Goal: Information Seeking & Learning: Learn about a topic

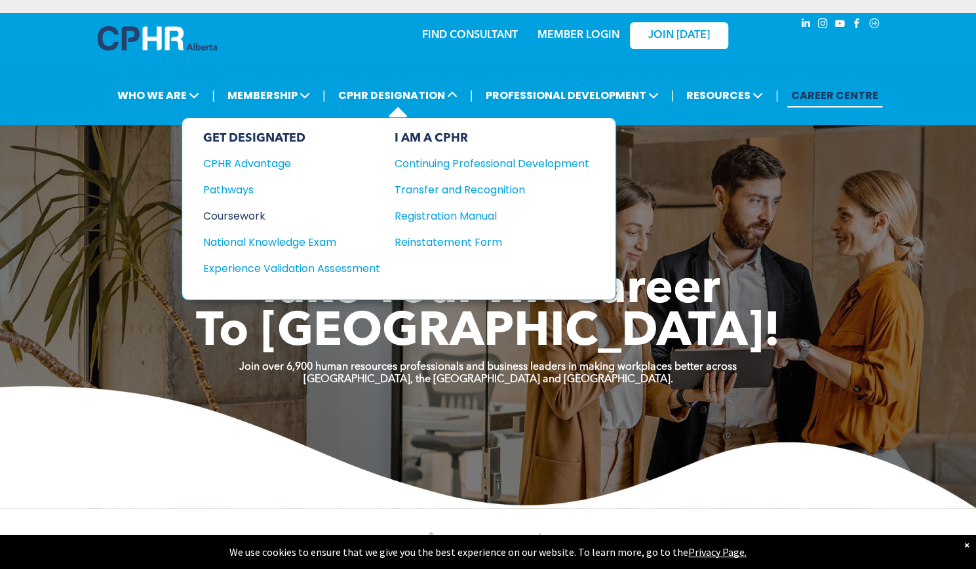
click at [252, 212] on div "Coursework" at bounding box center [282, 216] width 159 height 16
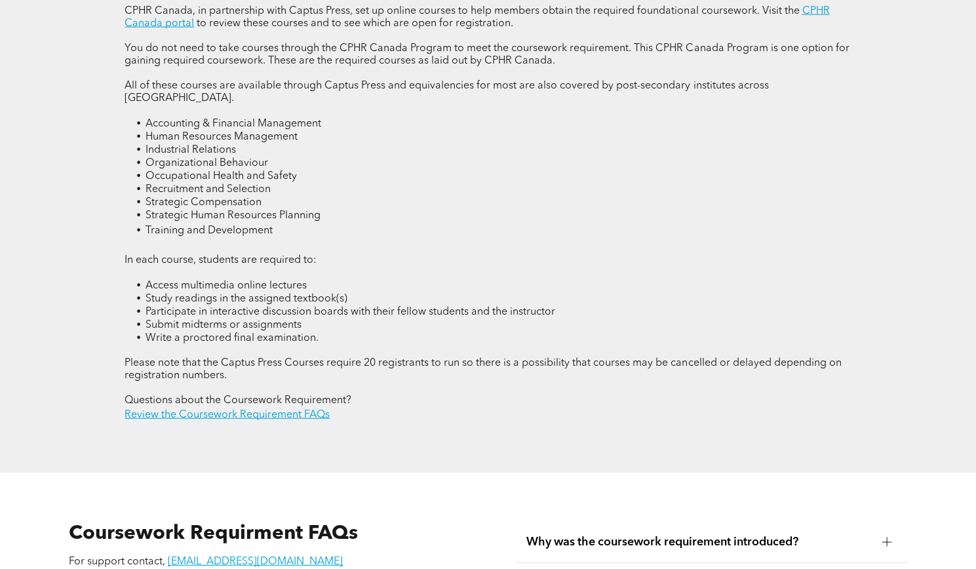
scroll to position [1791, 0]
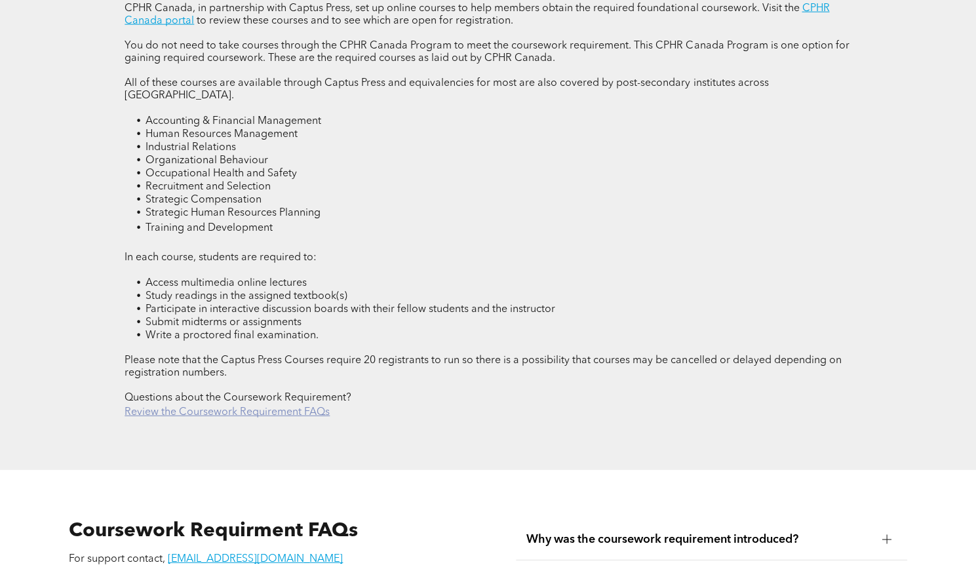
click at [247, 407] on link "Review the Coursework Requirement FAQs" at bounding box center [227, 412] width 205 height 10
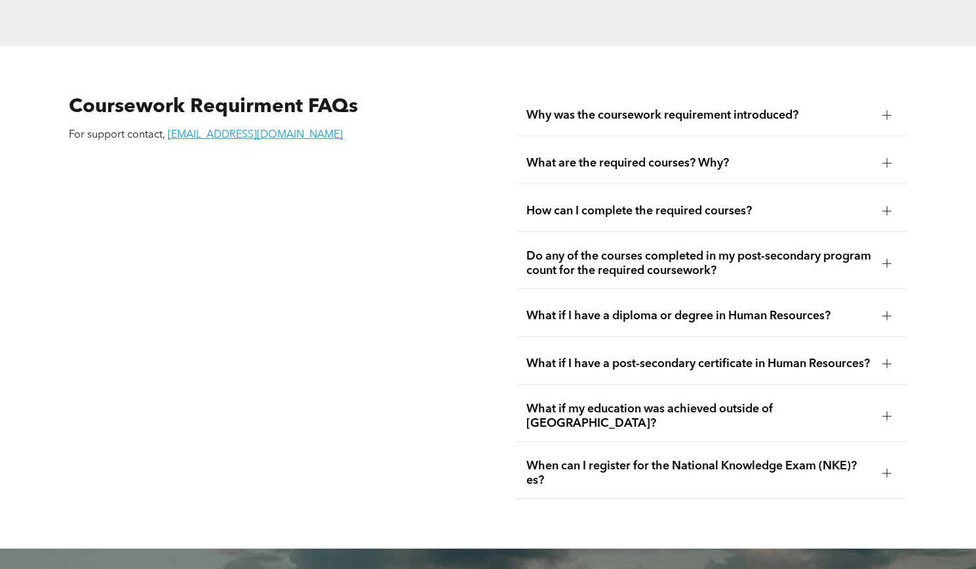
scroll to position [2253, 0]
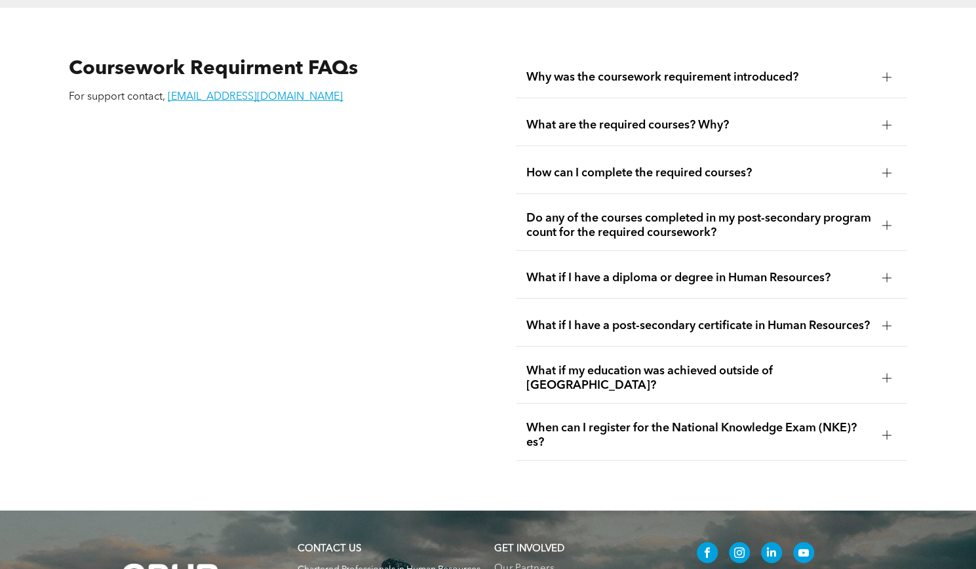
click at [664, 70] on span "Why was the coursework requirement introduced?" at bounding box center [699, 77] width 346 height 14
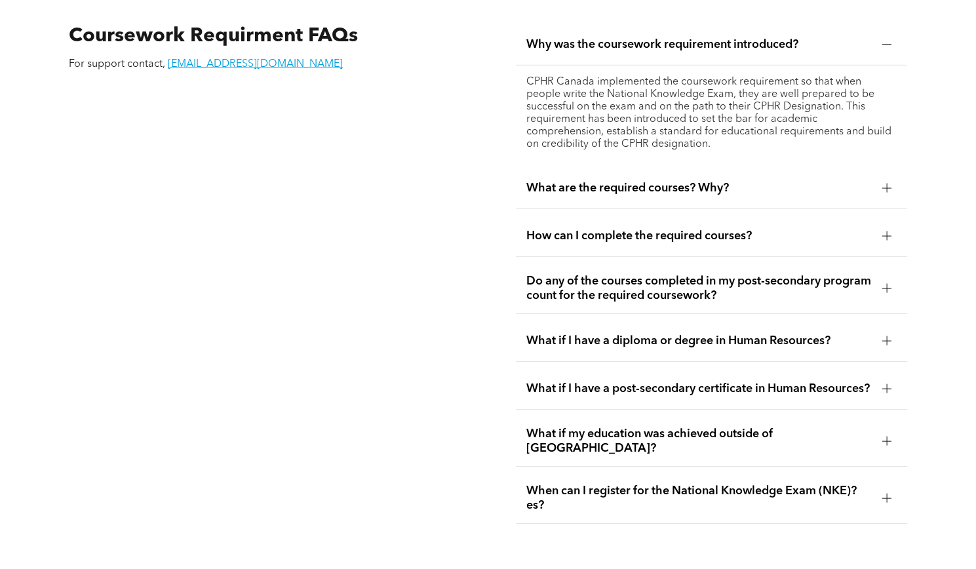
scroll to position [2288, 0]
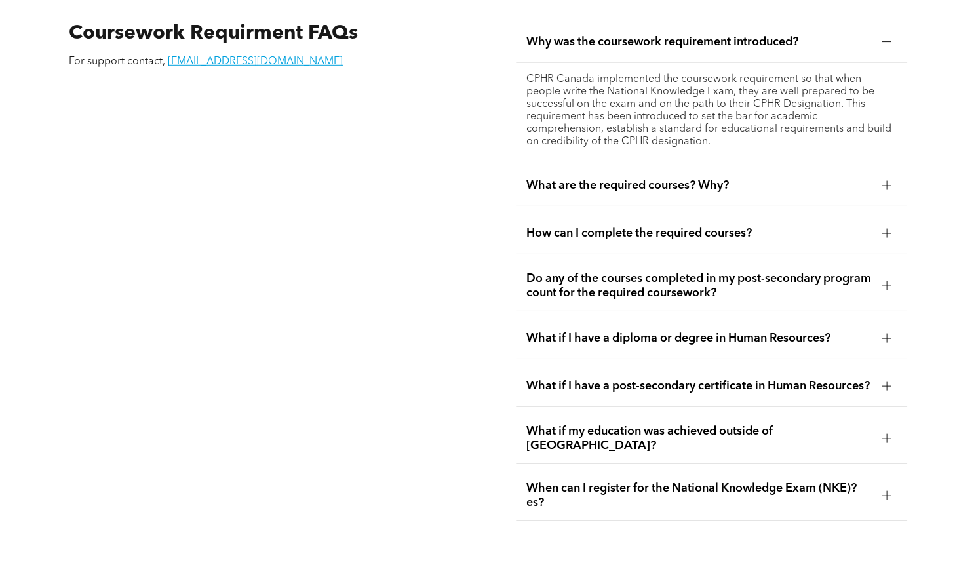
click at [574, 186] on span "What are the required courses? Why?" at bounding box center [699, 185] width 346 height 14
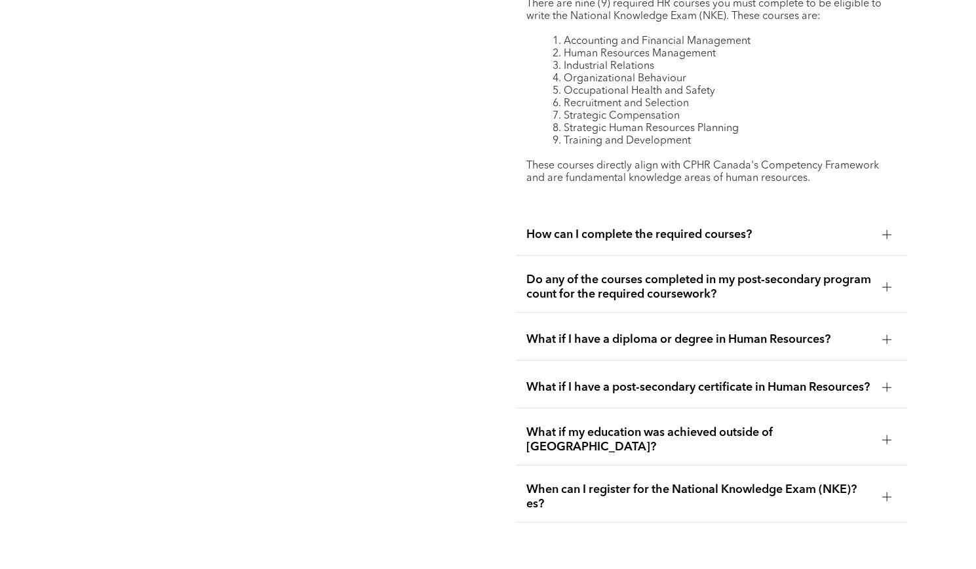
scroll to position [2457, 0]
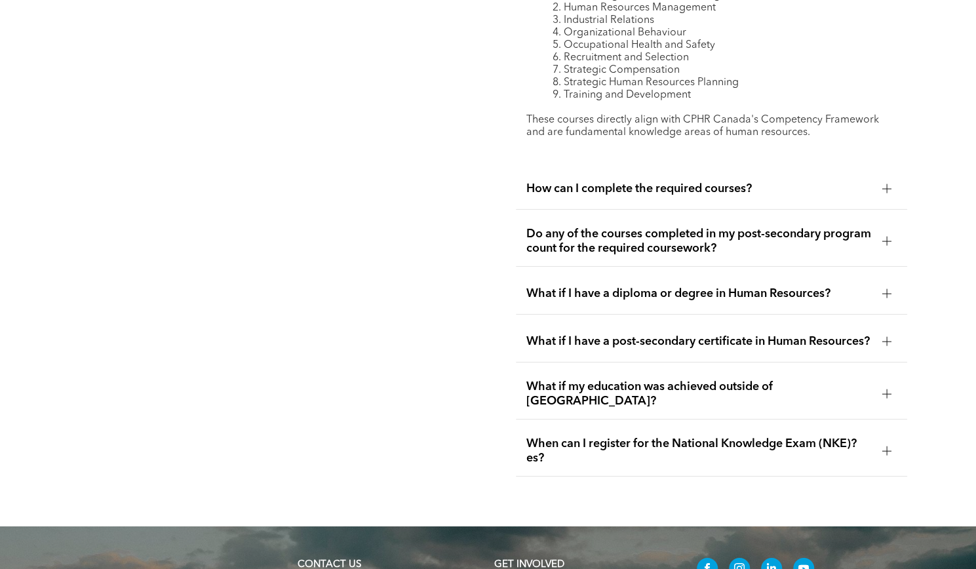
click at [623, 231] on span "Do any of the courses completed in my post-secondary program count for the requ…" at bounding box center [699, 241] width 346 height 29
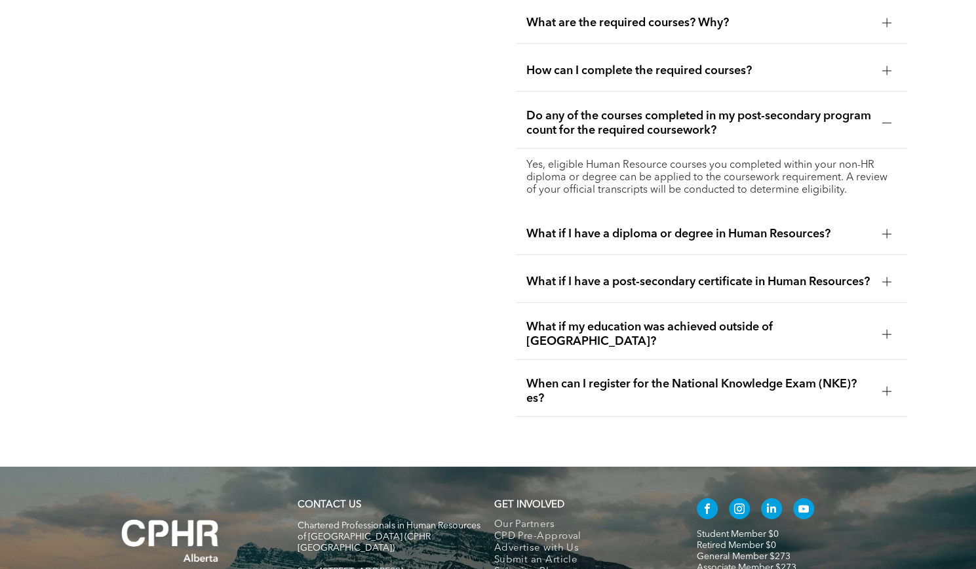
scroll to position [2308, 0]
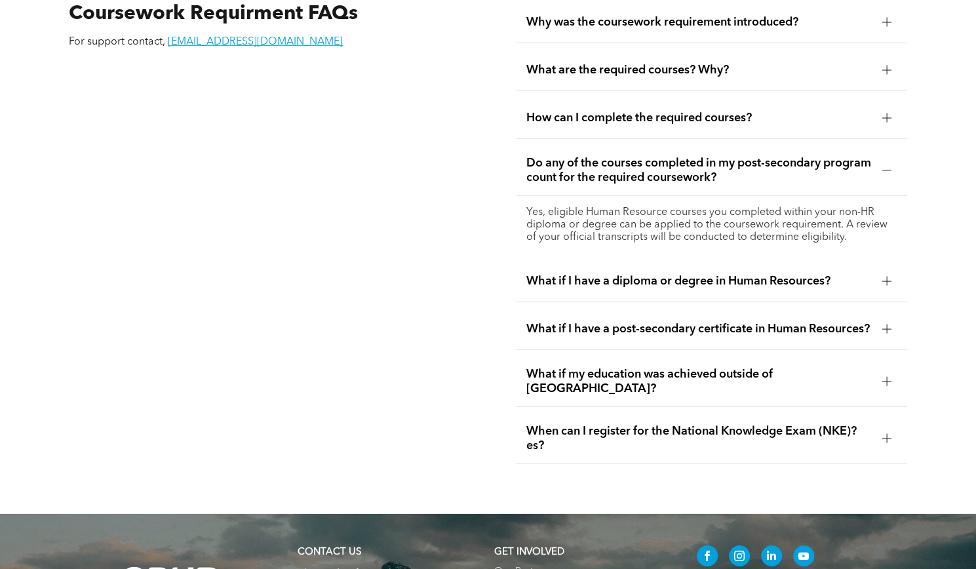
click at [586, 65] on span "What are the required courses? Why?" at bounding box center [699, 70] width 346 height 14
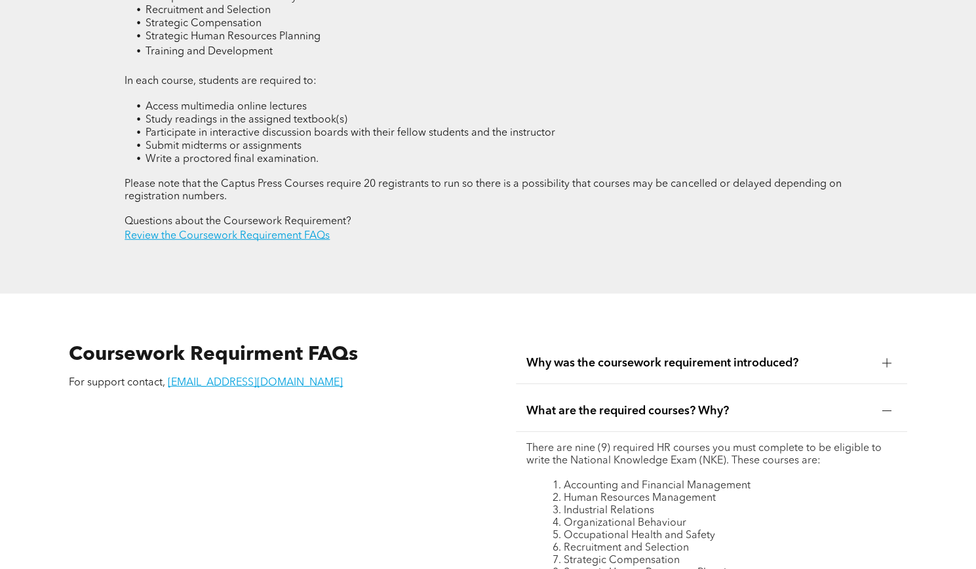
scroll to position [1966, 0]
